Goal: Task Accomplishment & Management: Manage account settings

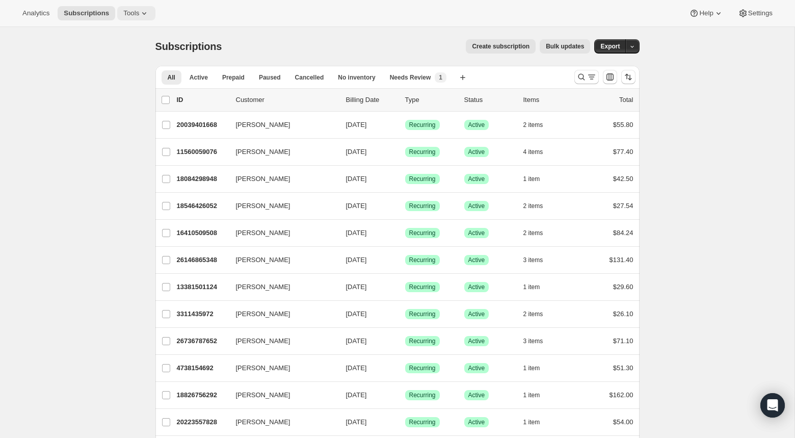
click at [139, 15] on span "Tools" at bounding box center [131, 13] width 16 height 8
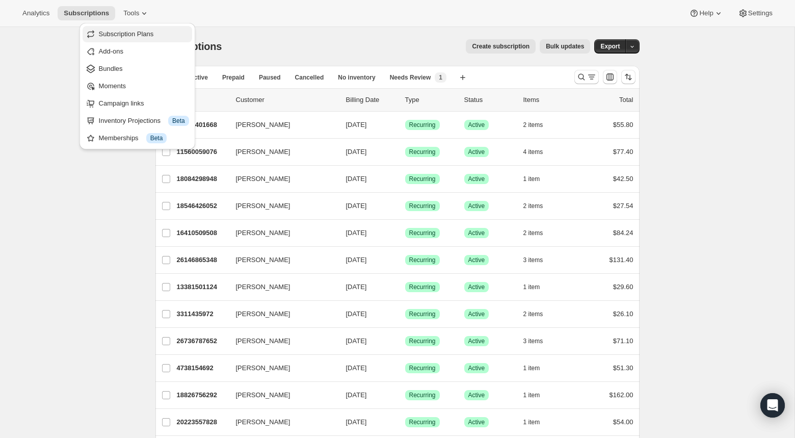
click at [135, 34] on span "Subscription Plans" at bounding box center [126, 34] width 55 height 8
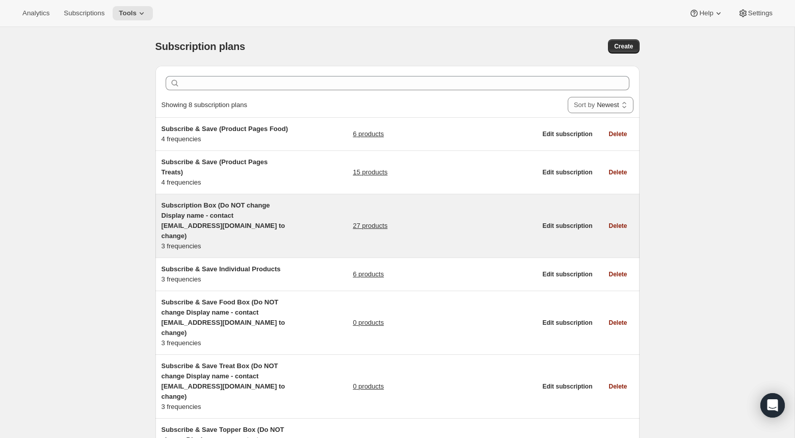
click at [191, 228] on h5 "Subscription Box (Do NOT change Display name - contact [EMAIL_ADDRESS][DOMAIN_N…" at bounding box center [225, 220] width 127 height 41
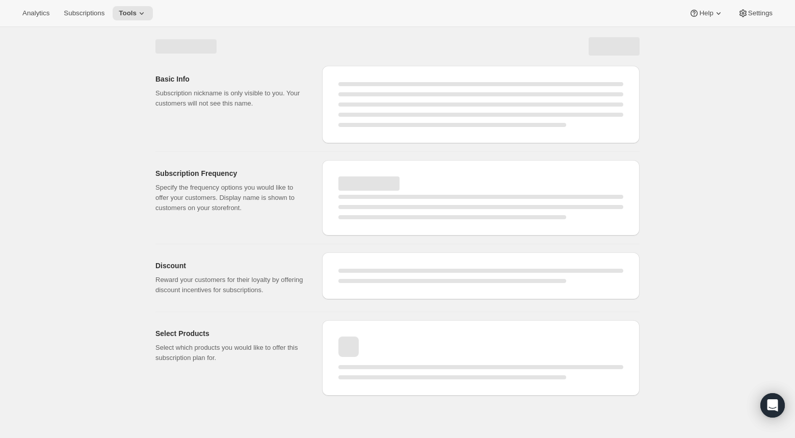
select select "WEEK"
select select "MONTH"
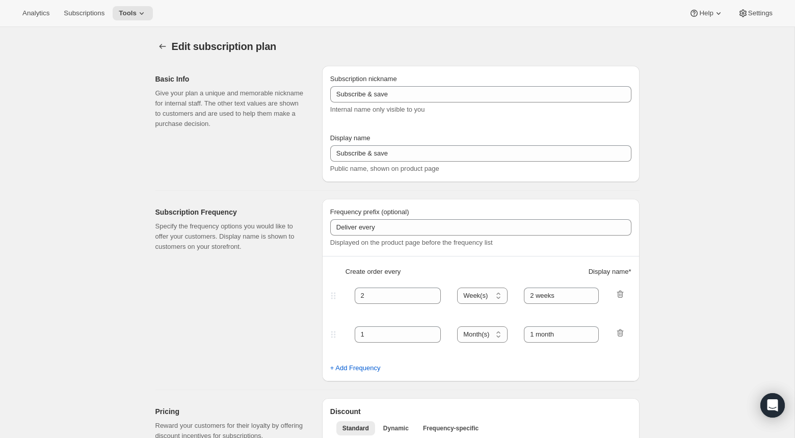
checkbox input "true"
type input "Subscription Box (Do NOT change Display name - contact [EMAIL_ADDRESS][DOMAIN_N…"
type input "Subscribe & Save 10%"
type input "2 weeks"
type input "4"
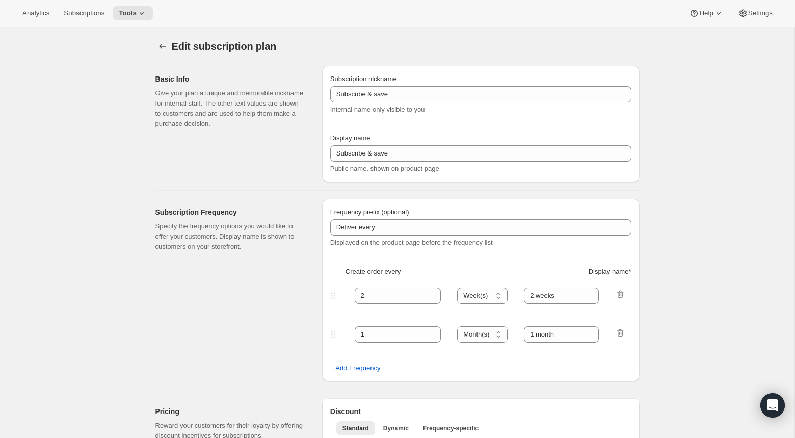
select select "WEEK"
type input "4 weeks (Most Popular)"
type input "10"
select select "WEEK"
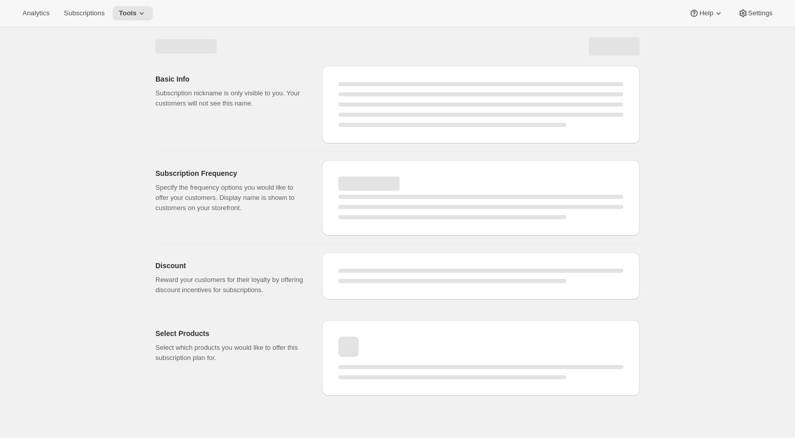
select select "WEEK"
select select "MONTH"
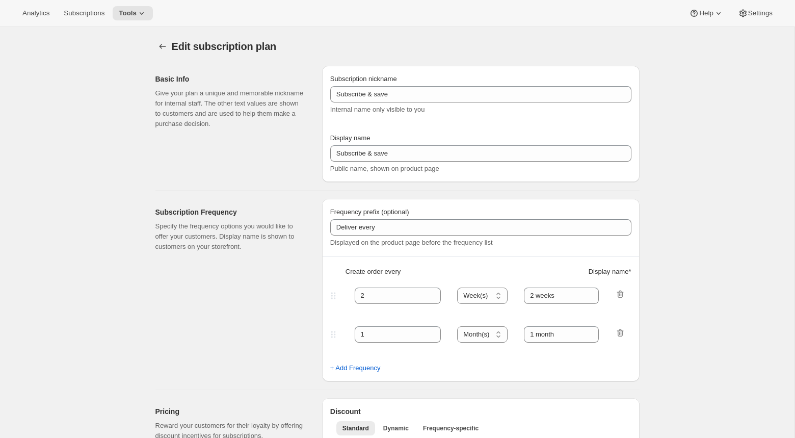
type input "Subscription Box (Do NOT change Display name - contact [EMAIL_ADDRESS][DOMAIN_N…"
type input "Subscribe & Save 10%"
type input "2 weeks"
type input "4"
select select "WEEK"
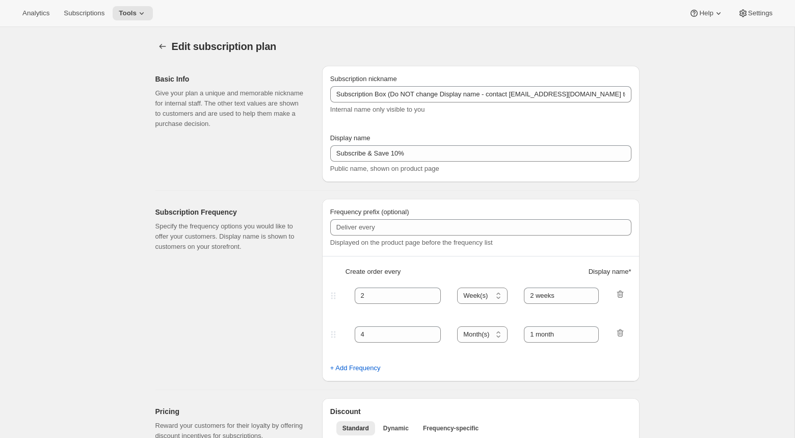
type input "4 weeks (Most Popular)"
type input "10"
select select "WEEK"
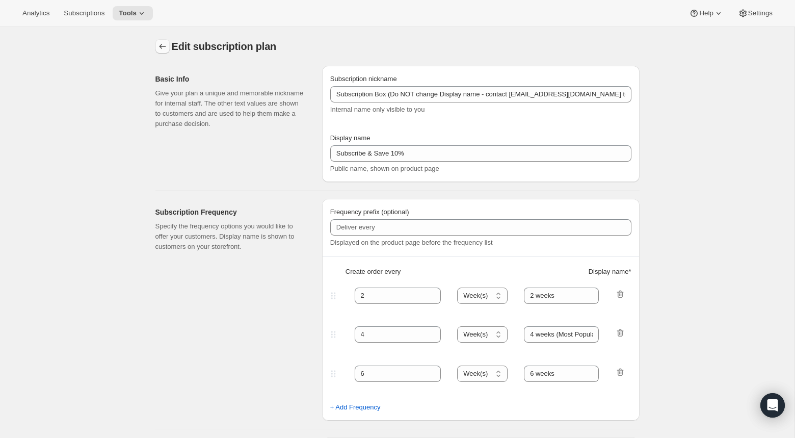
click at [161, 49] on icon "Subscription plans" at bounding box center [163, 46] width 10 height 10
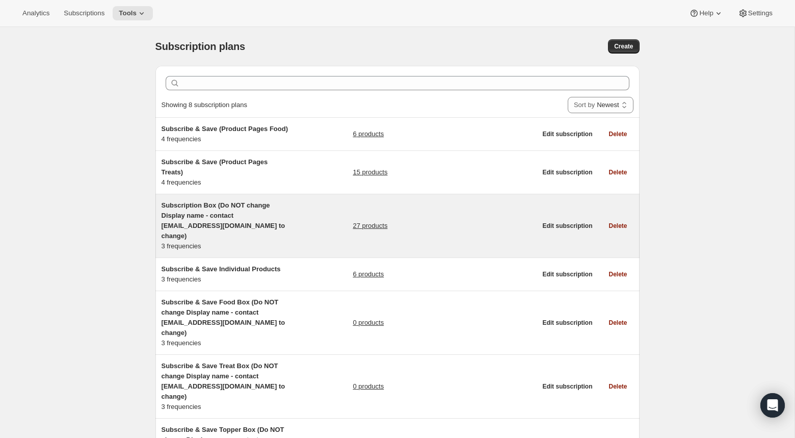
click at [192, 228] on span "Subscription Box (Do NOT change Display name - contact [EMAIL_ADDRESS][DOMAIN_N…" at bounding box center [224, 220] width 124 height 38
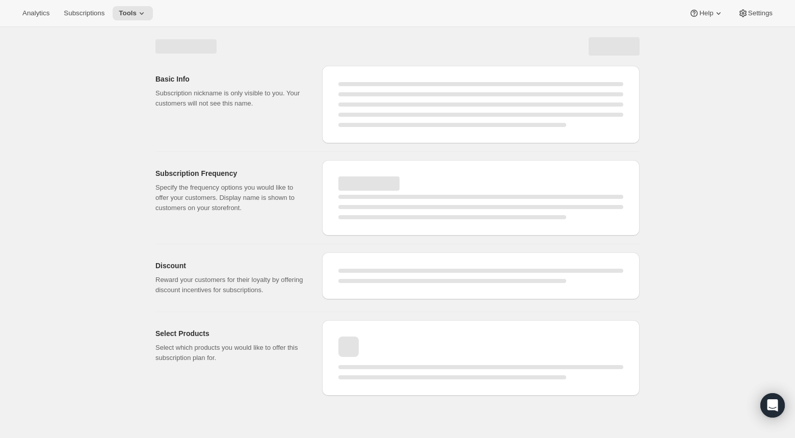
select select "WEEK"
select select "MONTH"
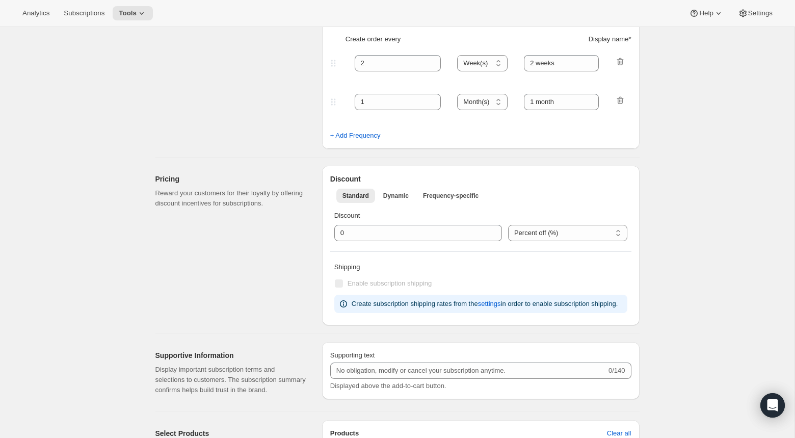
type input "Subscription Box (Do NOT change Display name - contact [EMAIL_ADDRESS][DOMAIN_N…"
type input "Subscribe & Save 10%"
type input "2 weeks"
type input "4"
select select "WEEK"
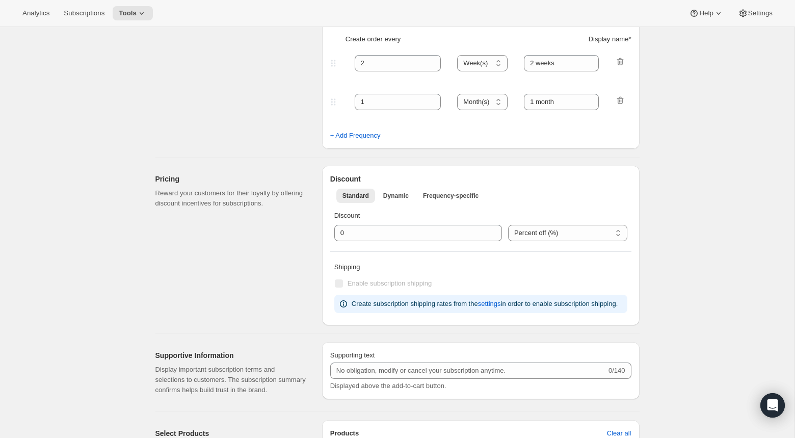
type input "4 weeks (Most Popular)"
type input "10"
select select "WEEK"
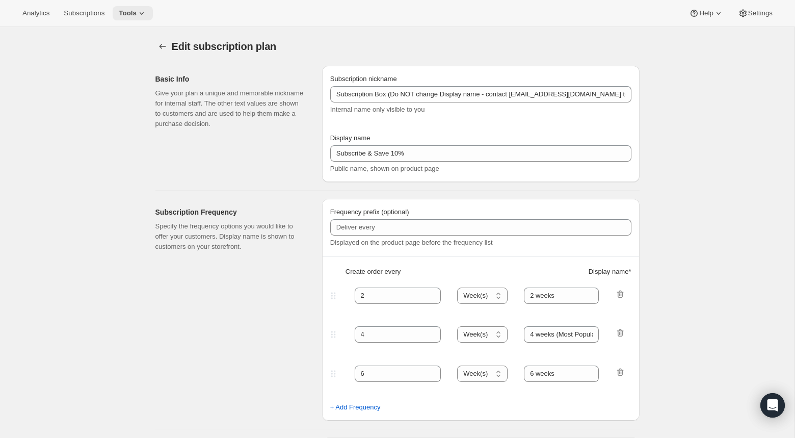
click at [137, 14] on span "Tools" at bounding box center [128, 13] width 18 height 8
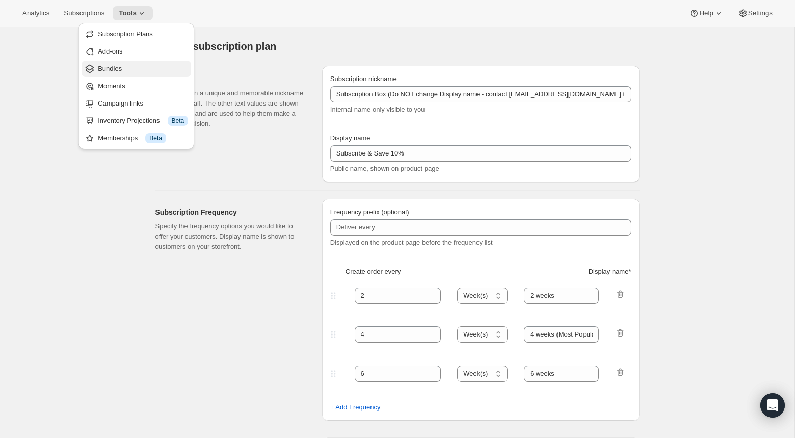
click at [127, 70] on span "Bundles" at bounding box center [143, 69] width 90 height 10
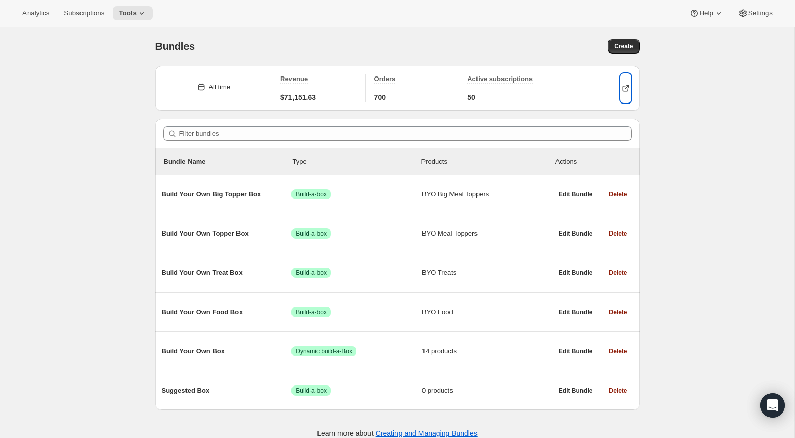
click at [626, 87] on icon "button" at bounding box center [626, 88] width 10 height 10
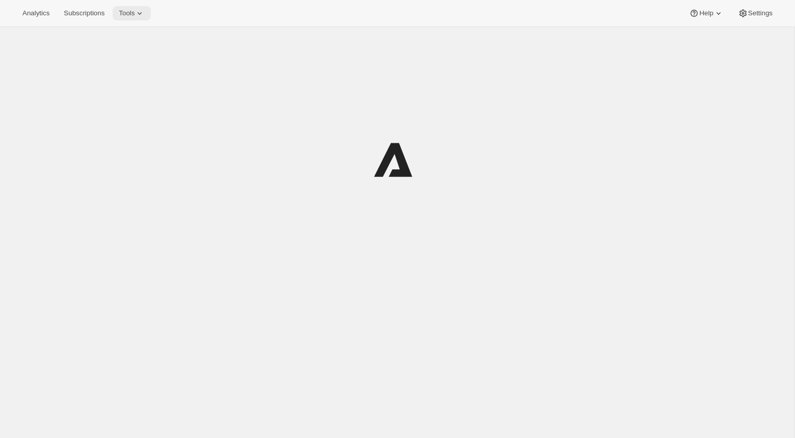
click at [139, 19] on button "Tools" at bounding box center [132, 13] width 38 height 14
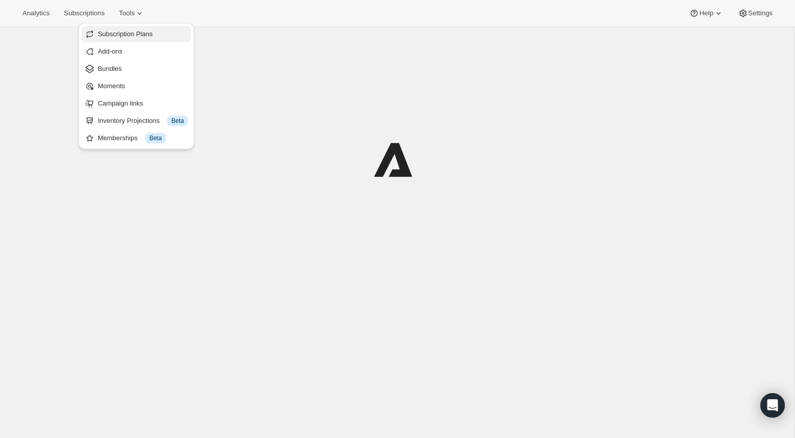
click at [126, 37] on span "Subscription Plans" at bounding box center [125, 34] width 55 height 8
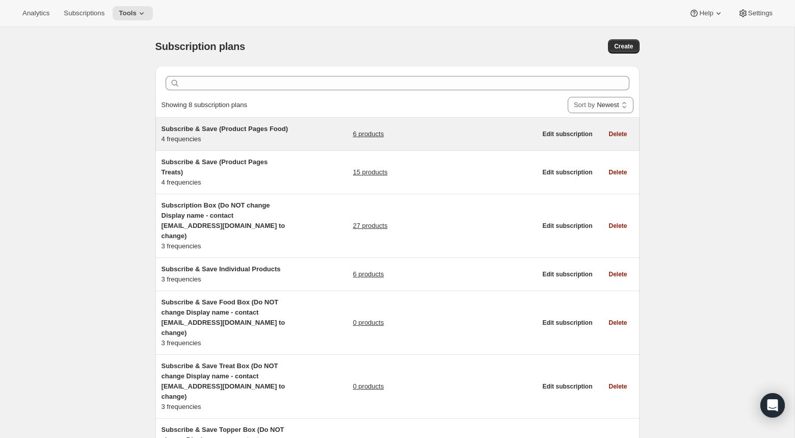
click at [186, 128] on span "Subscribe & Save (Product Pages Food)" at bounding box center [225, 129] width 127 height 8
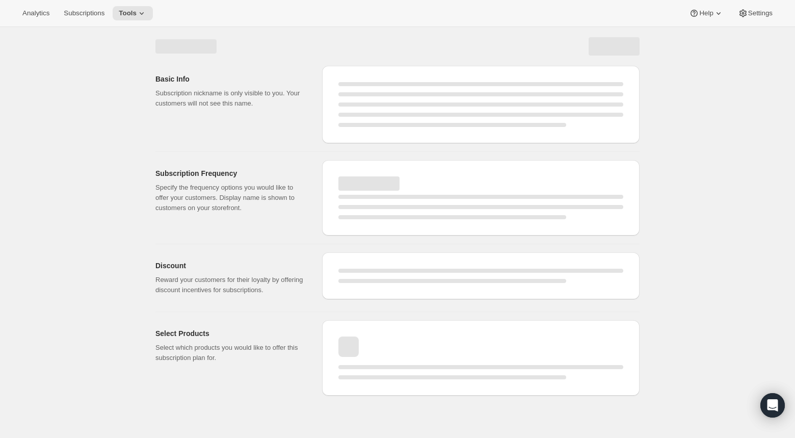
select select "WEEK"
select select "MONTH"
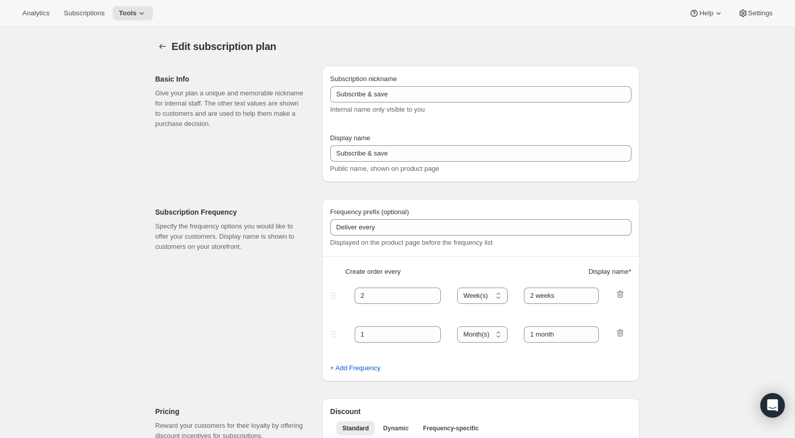
type input "Subscribe & Save (Product Pages Food)"
type input "4"
select select "WEEK"
type input "4 weeks (Most Popular)"
type input "10"
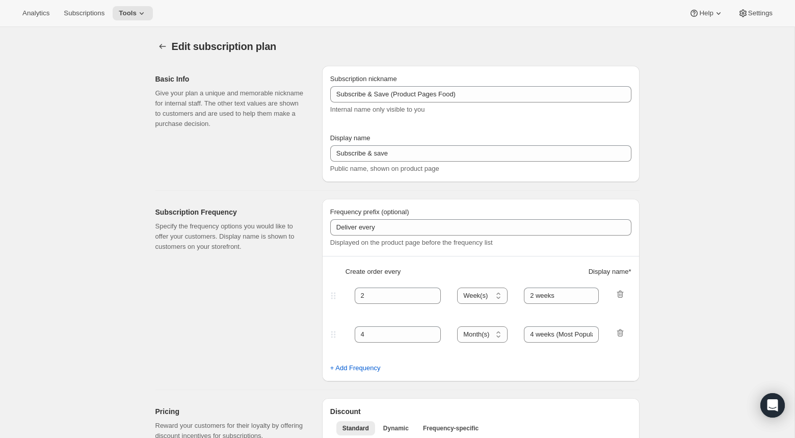
select select "WEEK"
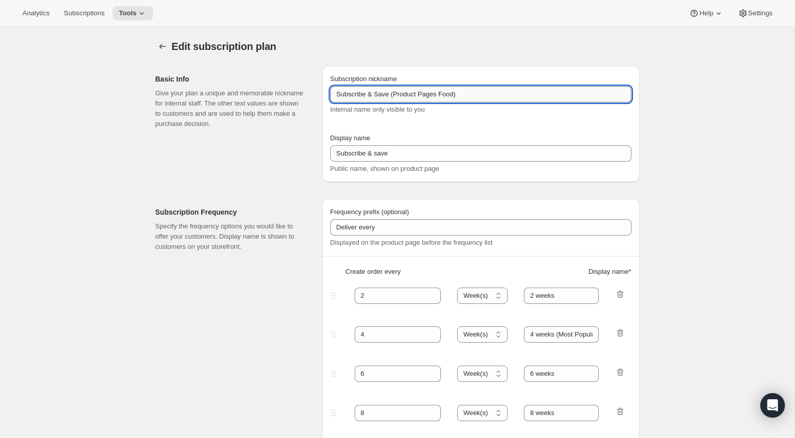
click at [472, 93] on input "Subscribe & Save (Product Pages Food)" at bounding box center [480, 94] width 301 height 16
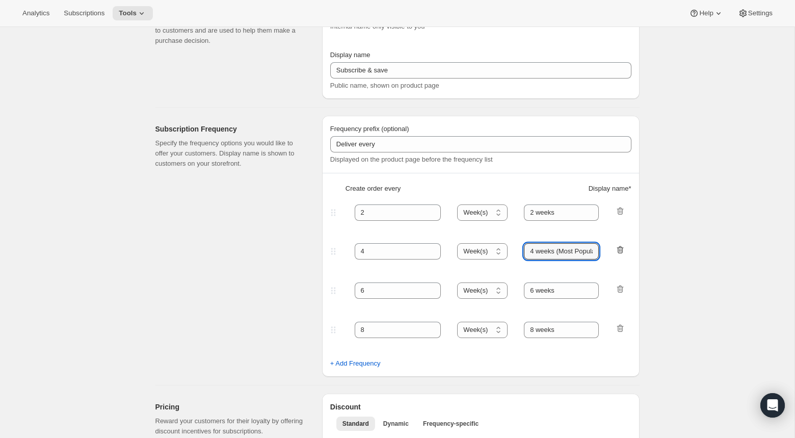
scroll to position [0, 13]
drag, startPoint x: 560, startPoint y: 251, endPoint x: 617, endPoint y: 248, distance: 57.2
click at [617, 248] on div "4 Day(s) Week(s) Month(s) Year(s) Week(s) 4 weeks (Most Popular)" at bounding box center [476, 251] width 297 height 16
